Goal: Transaction & Acquisition: Obtain resource

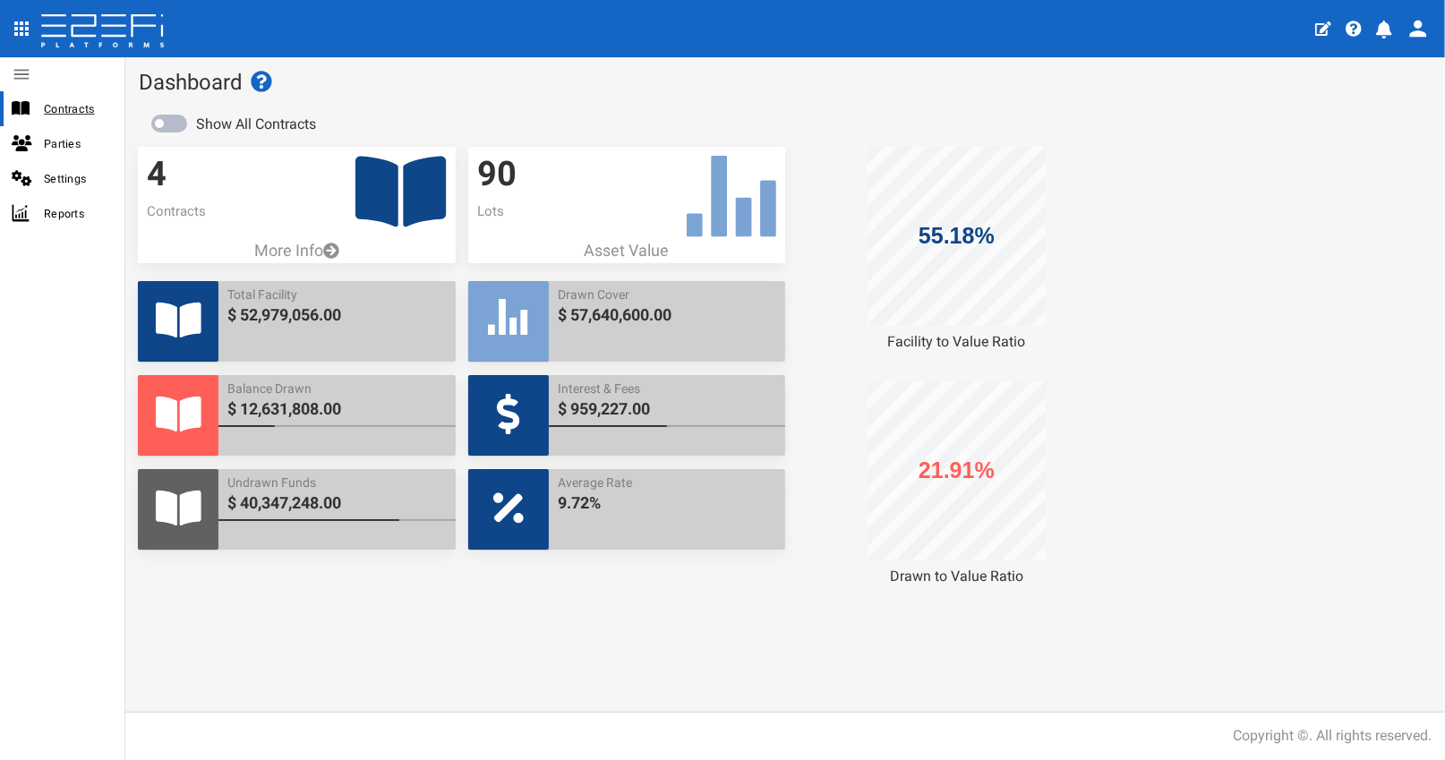
click at [55, 107] on span "Contracts" at bounding box center [77, 108] width 66 height 21
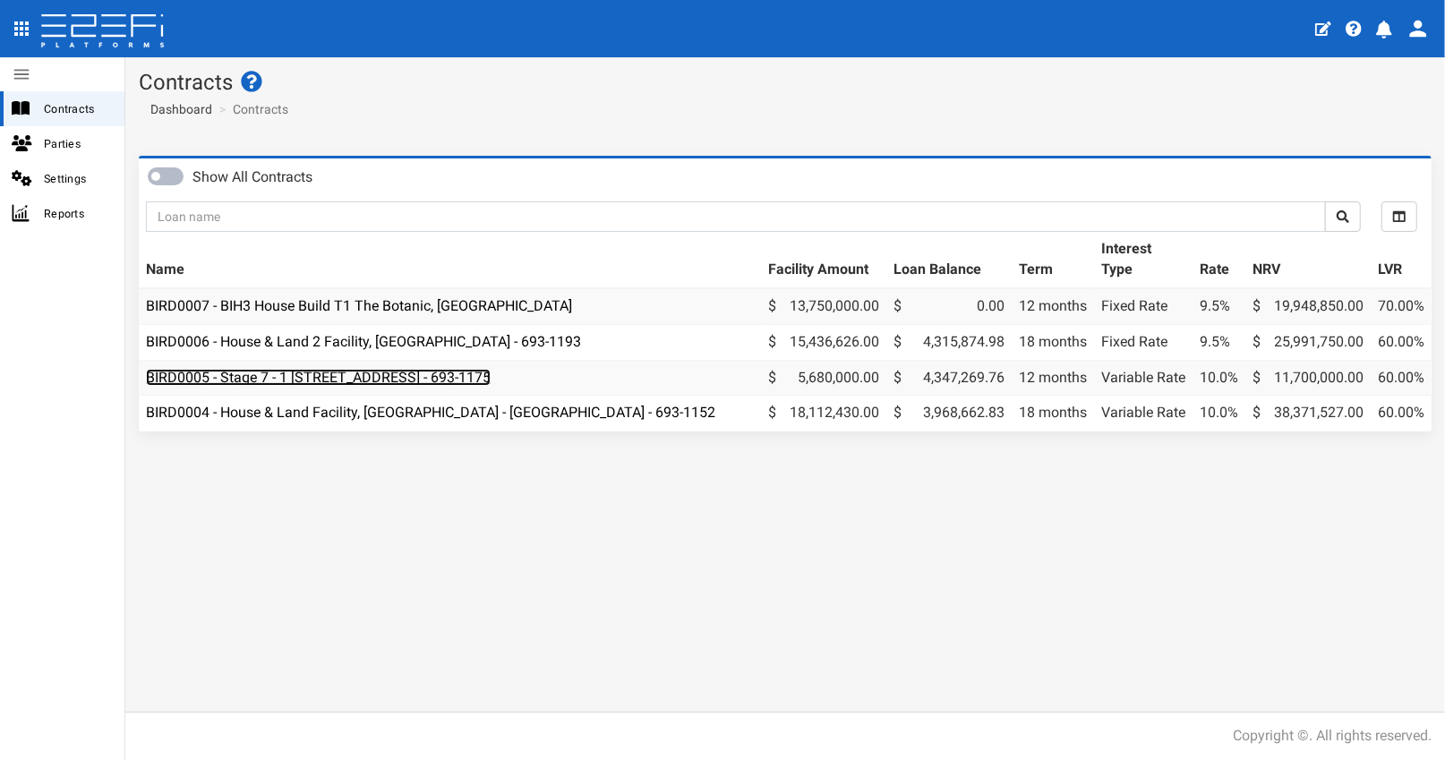
click at [474, 374] on link "BIRD0005 - Stage 7 - 1 BRUSH CHERRY Boulevard THRUMSTER NSW 2444 - 693-1175" at bounding box center [318, 377] width 345 height 17
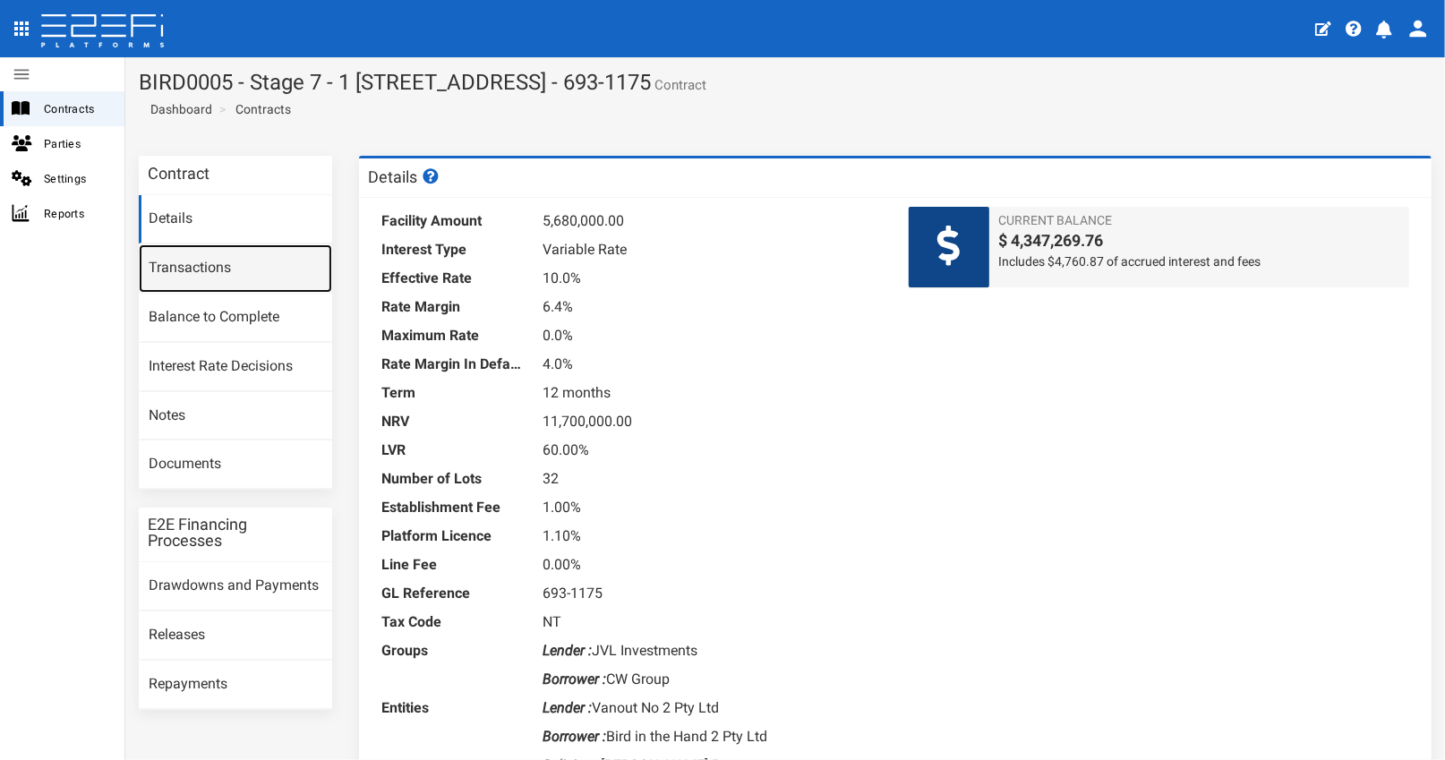
click at [217, 263] on link "Transactions" at bounding box center [235, 268] width 193 height 48
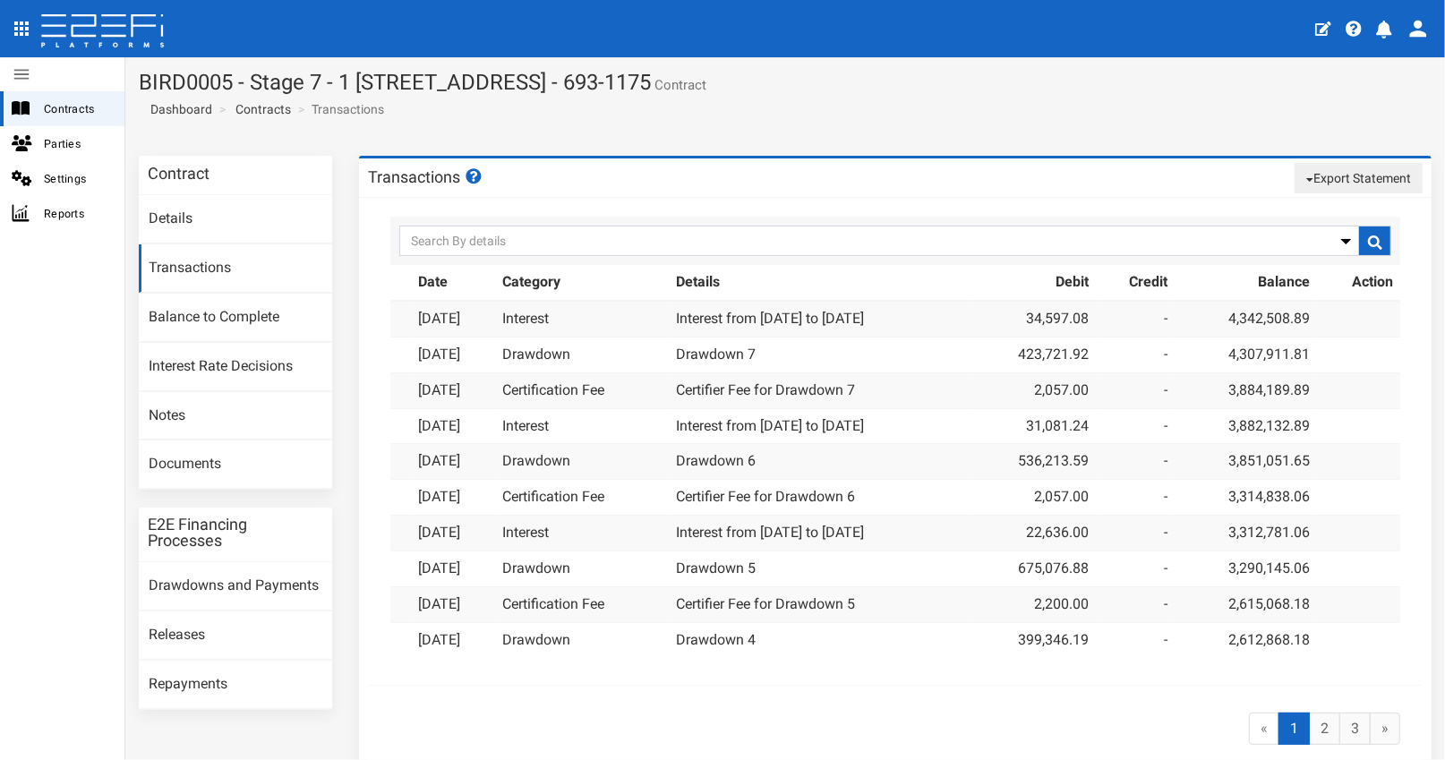
click at [1324, 172] on button "Export Statement" at bounding box center [1358, 178] width 128 height 30
click at [1300, 213] on link "pdf" at bounding box center [1350, 212] width 141 height 23
